Goal: Task Accomplishment & Management: Manage account settings

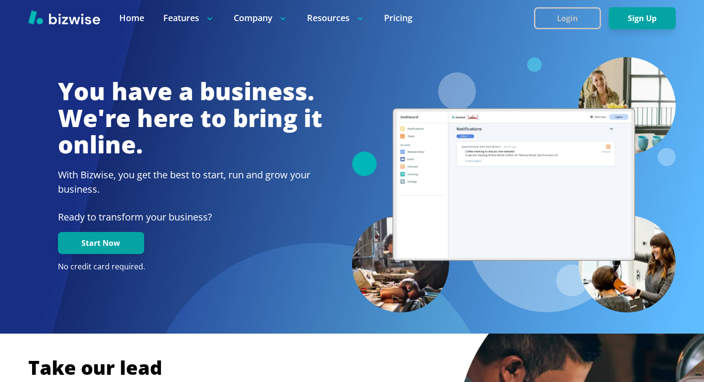
click at [555, 19] on button "Login" at bounding box center [567, 18] width 67 height 22
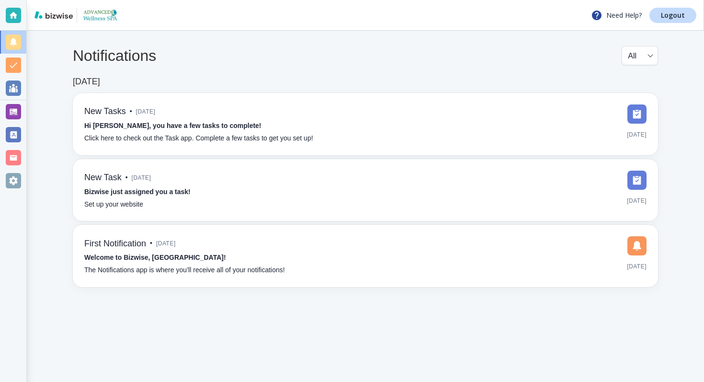
click at [11, 113] on div at bounding box center [13, 111] width 15 height 15
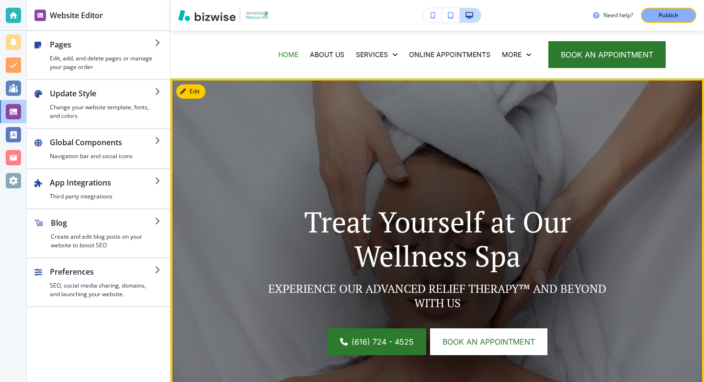
scroll to position [29, 0]
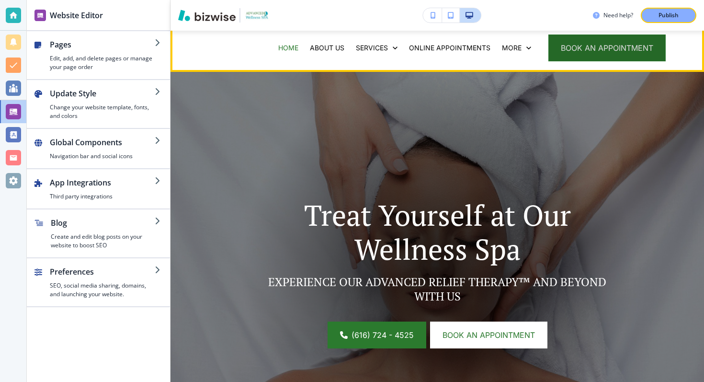
click at [606, 54] on button "book an appointment" at bounding box center [607, 48] width 117 height 27
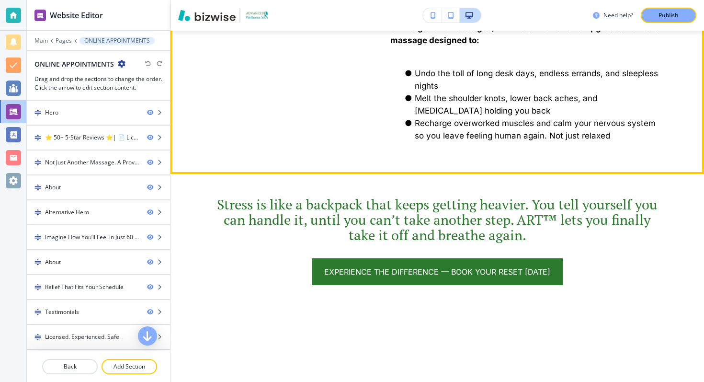
scroll to position [853, 0]
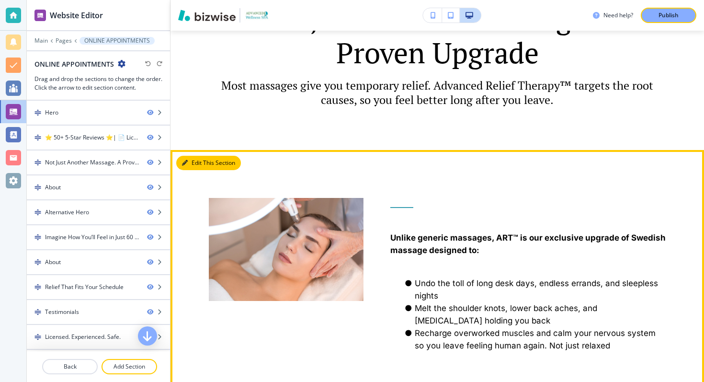
click at [194, 163] on button "Edit This Section" at bounding box center [208, 163] width 65 height 14
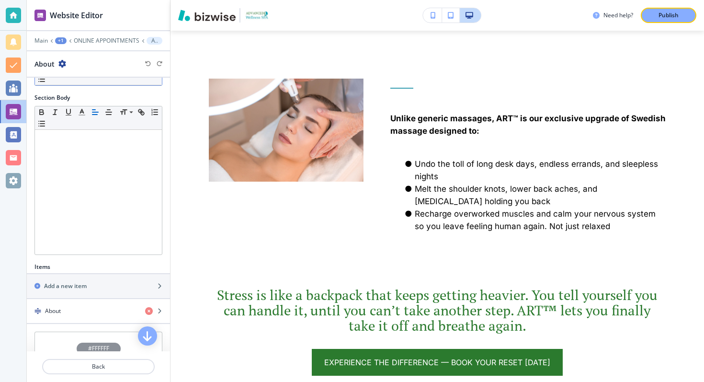
scroll to position [163, 0]
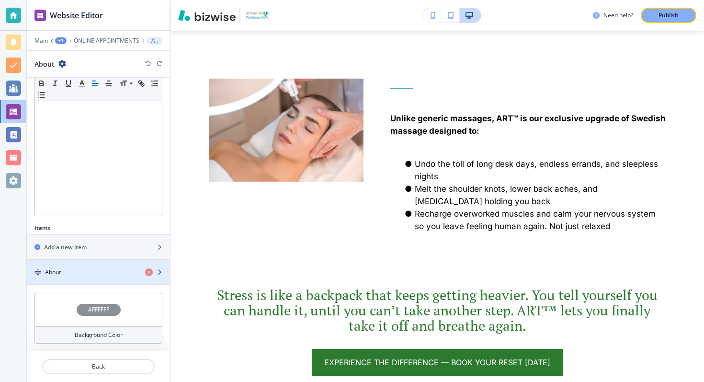
click at [94, 274] on div "About" at bounding box center [82, 272] width 111 height 9
click at [91, 276] on div "About" at bounding box center [82, 272] width 111 height 9
click at [87, 273] on div "About" at bounding box center [82, 272] width 111 height 9
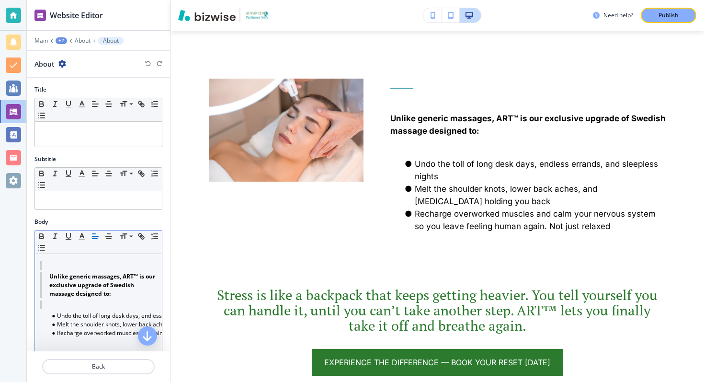
click at [86, 280] on strong "Unlike generic massages, ART™ is our exclusive upgrade of Swedish massage desig…" at bounding box center [102, 284] width 107 height 25
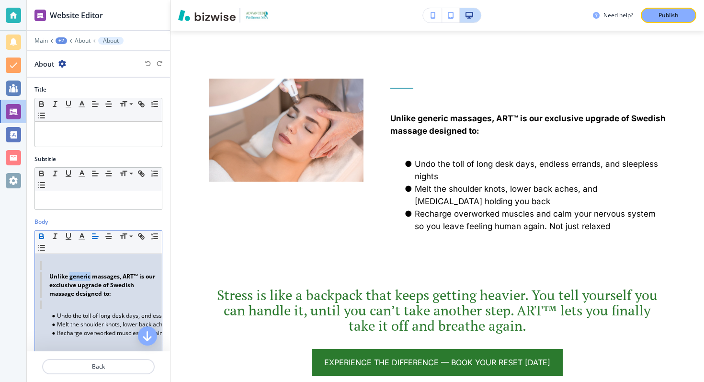
click at [86, 280] on strong "Unlike generic massages, ART™ is our exclusive upgrade of Swedish massage desig…" at bounding box center [102, 284] width 107 height 25
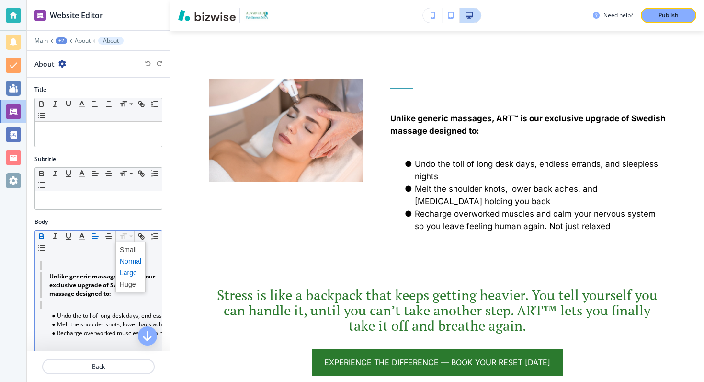
click at [127, 274] on span at bounding box center [131, 273] width 22 height 12
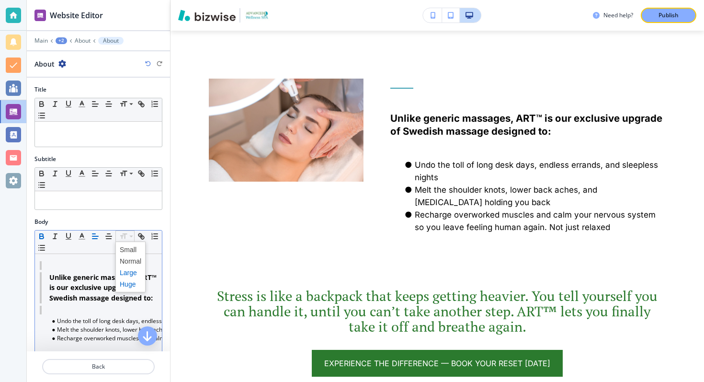
click at [131, 288] on span at bounding box center [131, 284] width 22 height 12
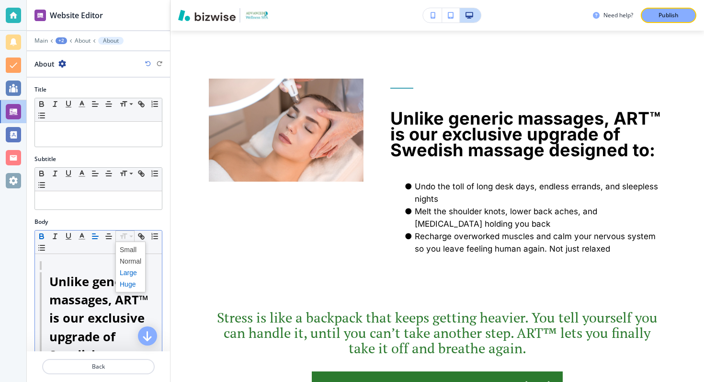
click at [125, 275] on span at bounding box center [131, 273] width 22 height 12
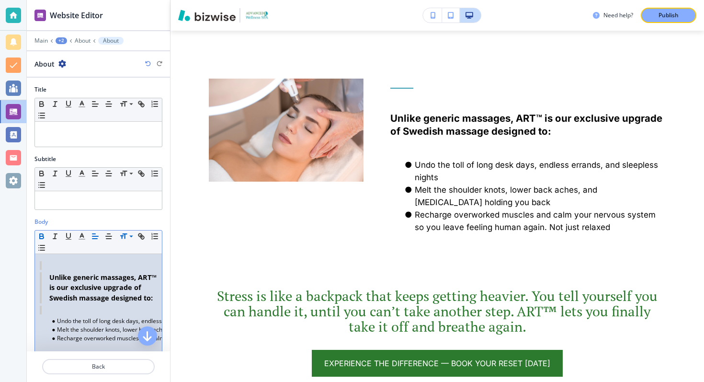
click at [105, 263] on blockquote at bounding box center [98, 265] width 117 height 9
click at [659, 8] on button "Publish" at bounding box center [669, 15] width 56 height 15
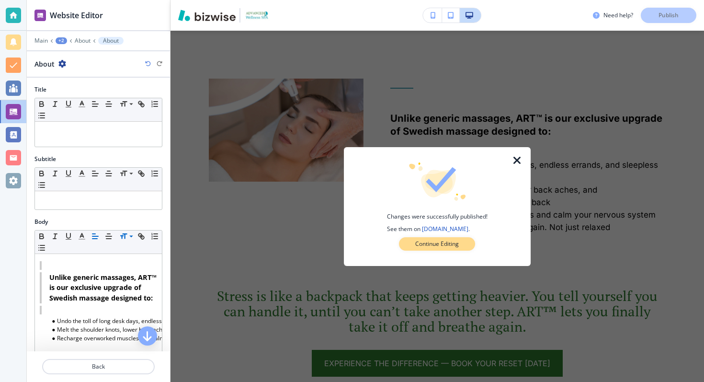
click at [438, 243] on p "Continue Editing" at bounding box center [438, 244] width 44 height 9
